Goal: Information Seeking & Learning: Learn about a topic

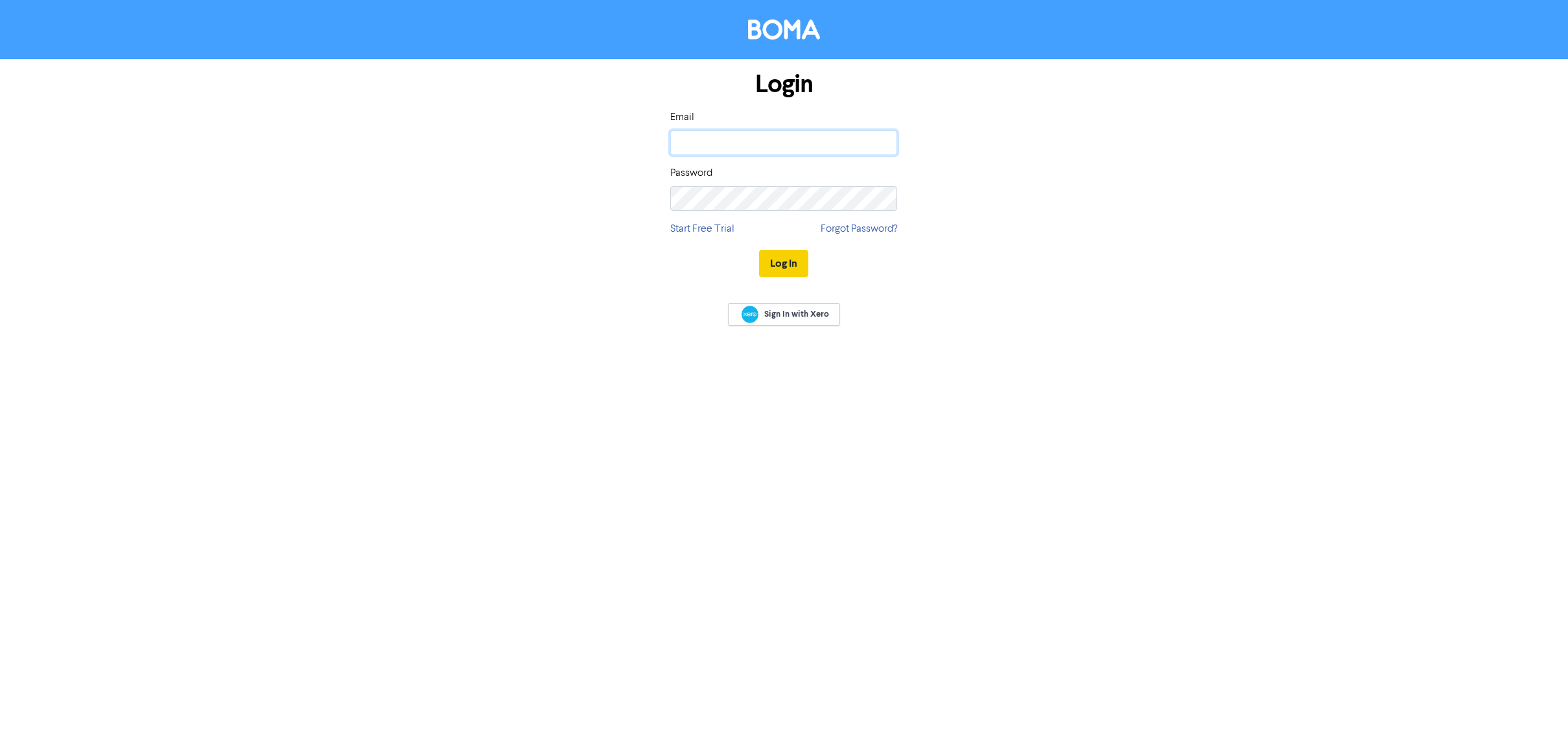
type input "[PERSON_NAME][EMAIL_ADDRESS][DOMAIN_NAME]"
click at [779, 270] on button "Log In" at bounding box center [784, 263] width 49 height 27
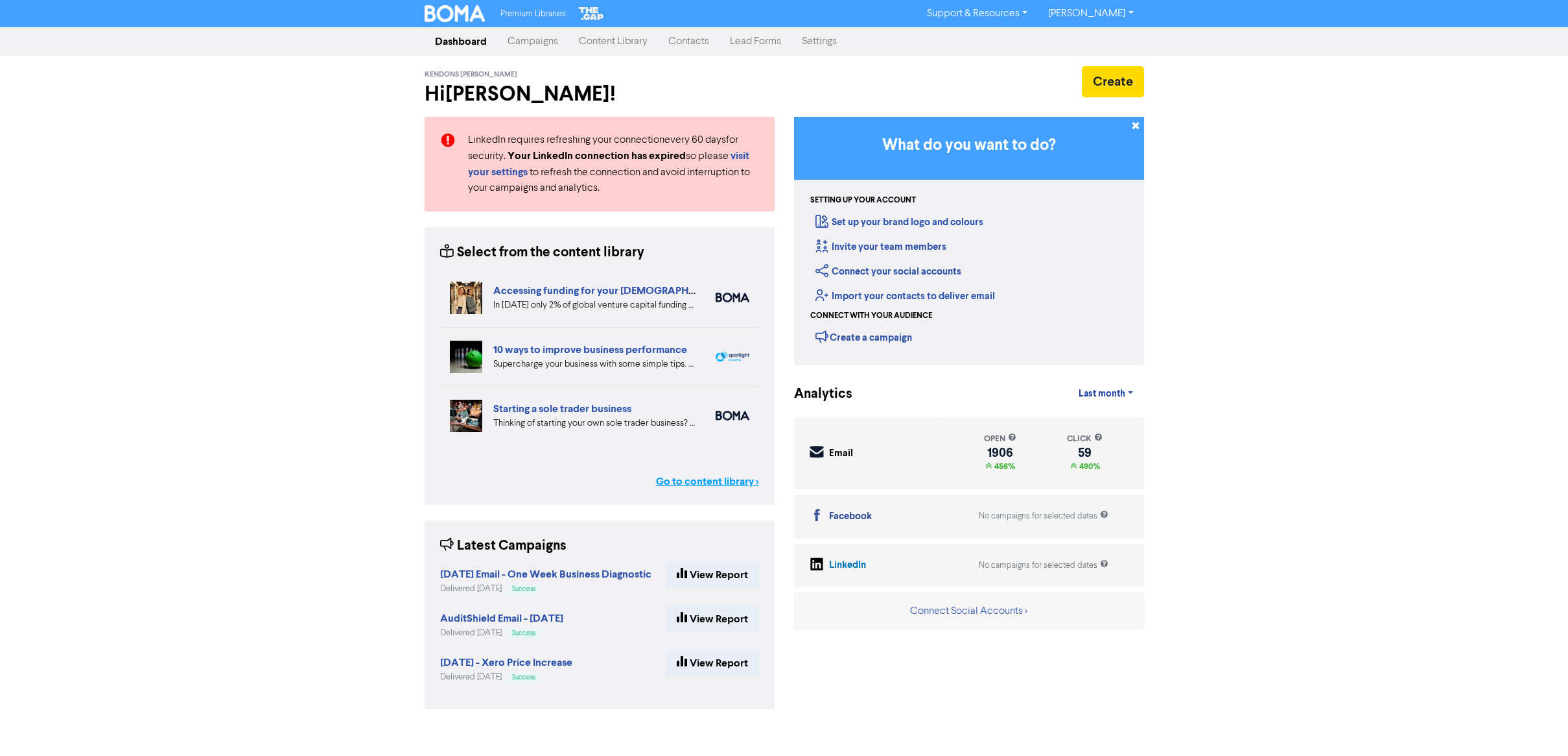
click at [732, 486] on link "Go to content library >" at bounding box center [708, 481] width 103 height 15
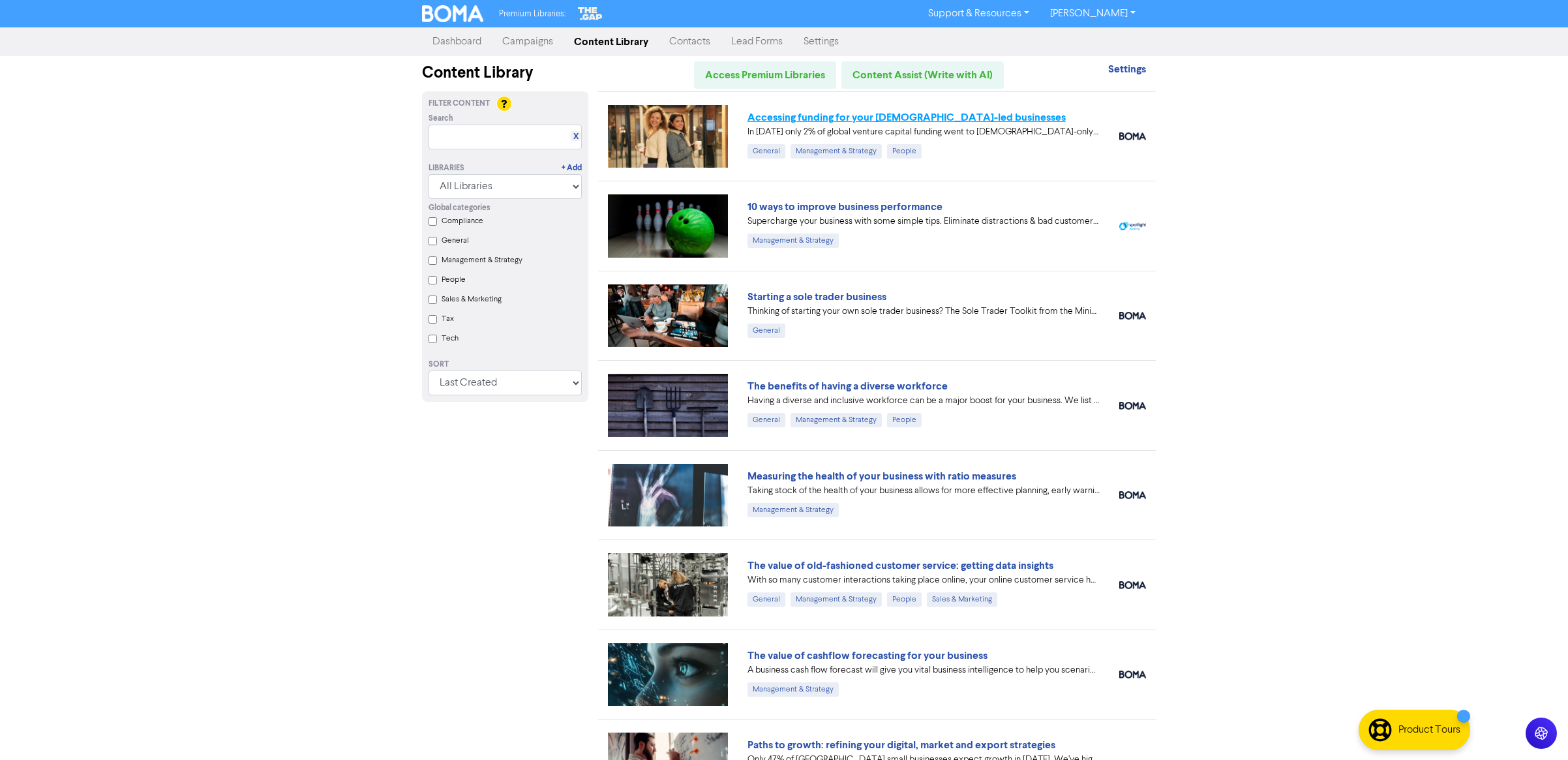
click at [851, 121] on link "Accessing funding for your female-led businesses" at bounding box center [906, 117] width 318 height 13
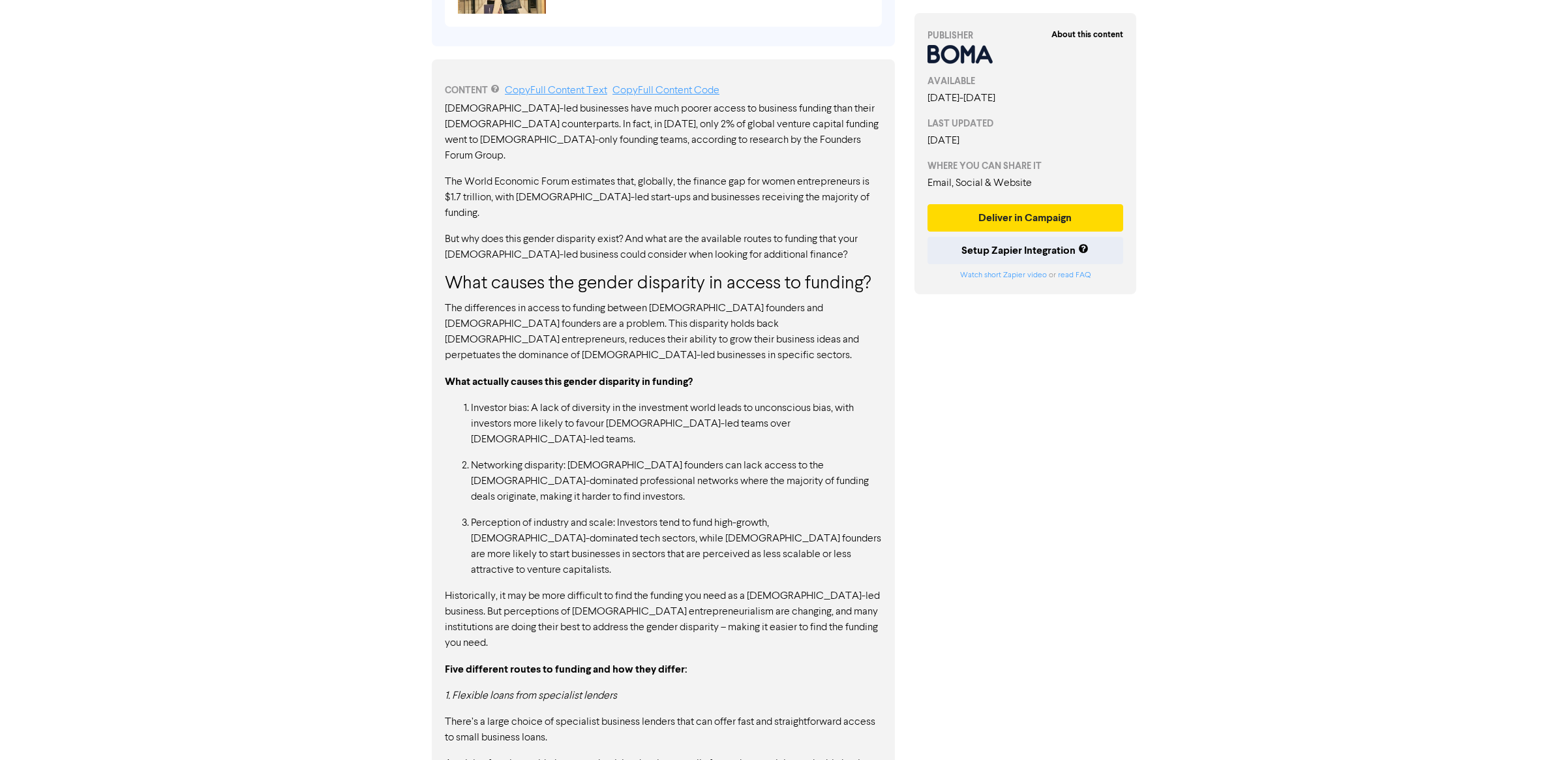
scroll to position [990, 0]
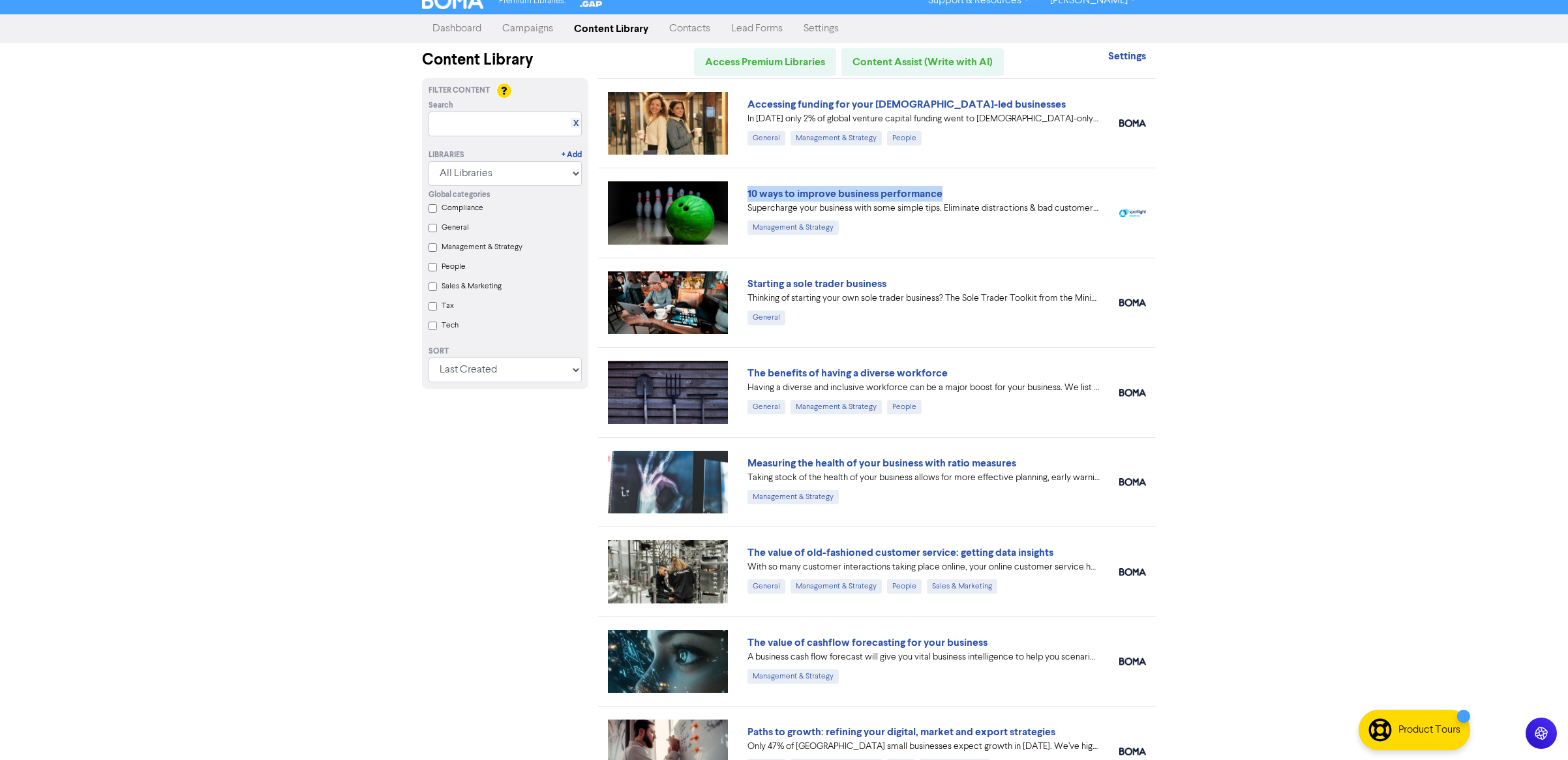
scroll to position [24, 0]
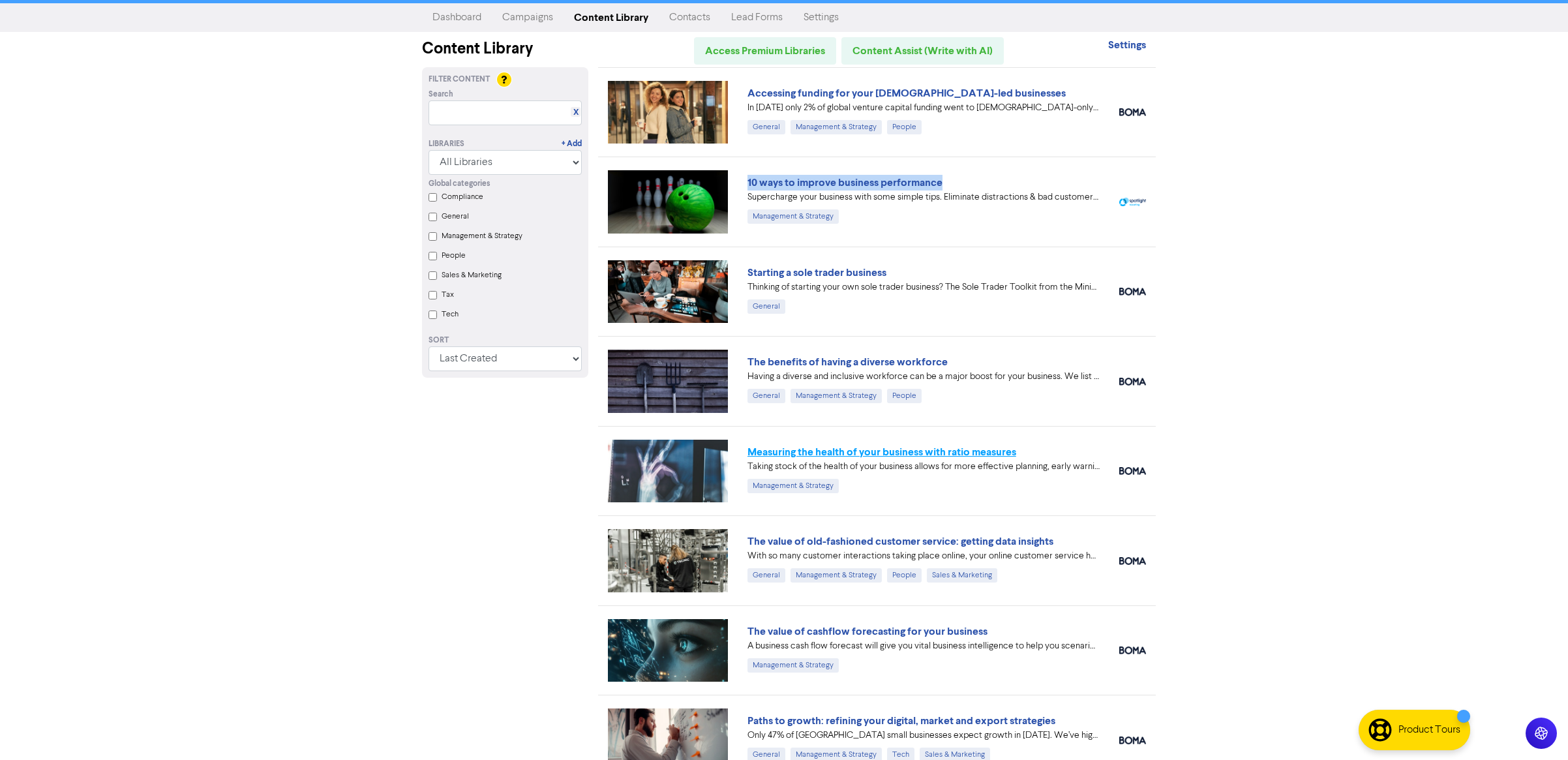
click at [909, 446] on link "Measuring the health of your business with ratio measures" at bounding box center [882, 452] width 269 height 13
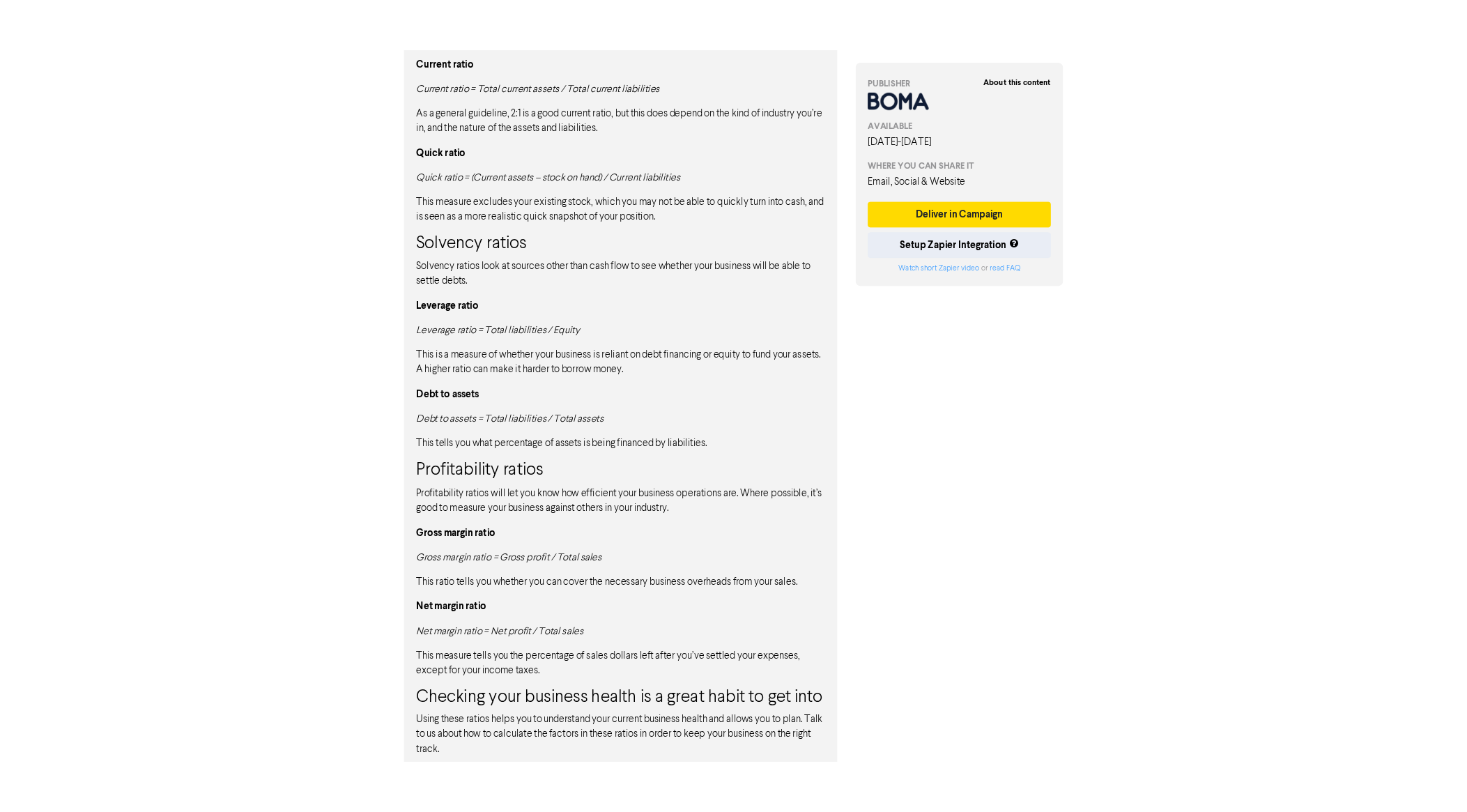
scroll to position [1042, 0]
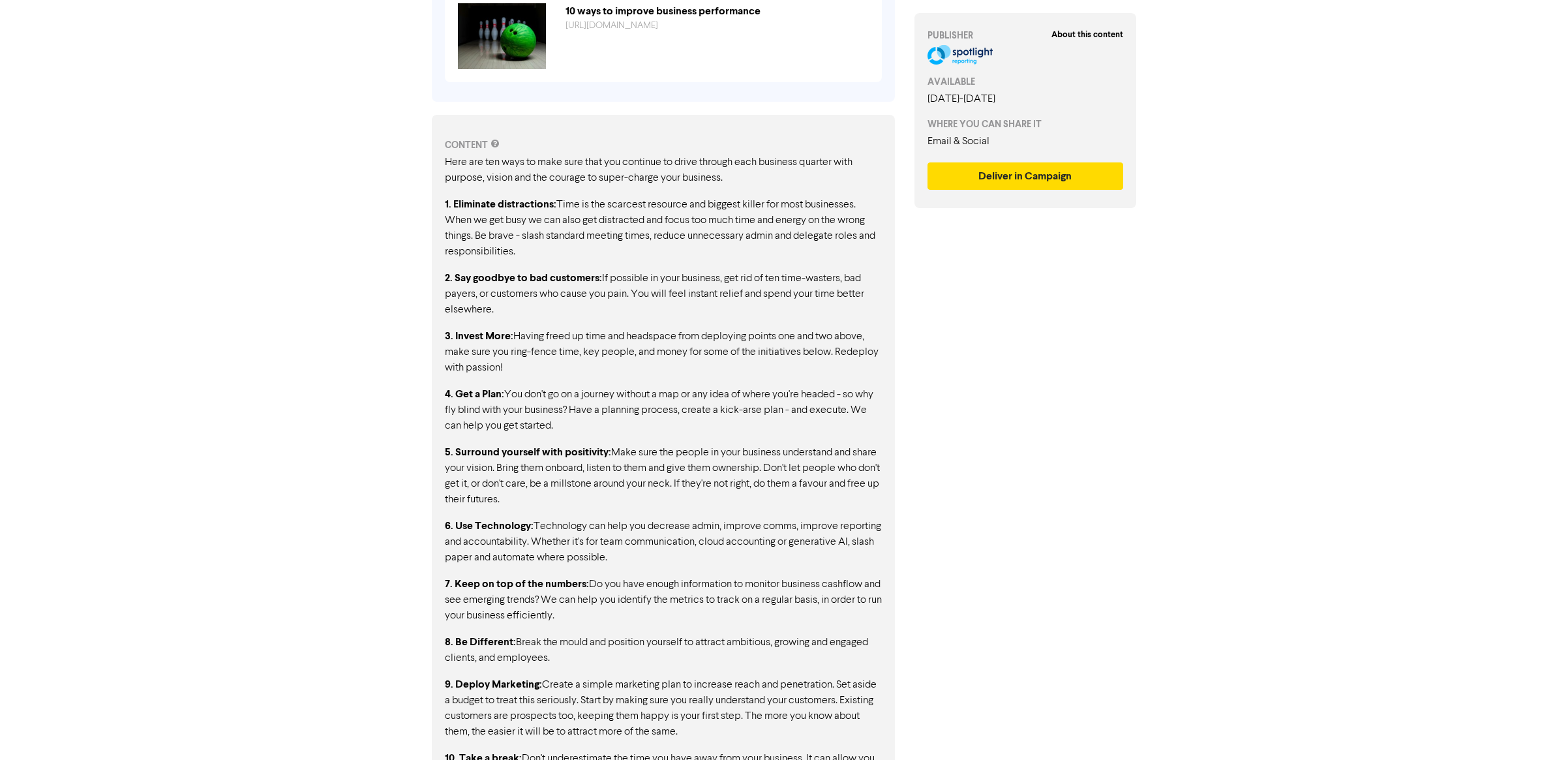
scroll to position [667, 0]
